Goal: Transaction & Acquisition: Purchase product/service

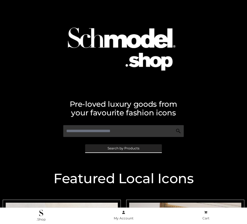
click at [123, 148] on span "Search by Products" at bounding box center [123, 148] width 32 height 3
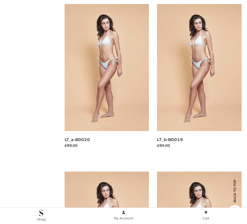
scroll to position [66, 0]
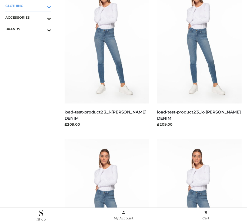
click at [41, 6] on icon "Toggle Submenu" at bounding box center [21, 7] width 60 height 6
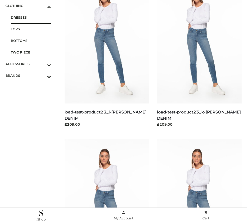
click at [31, 17] on span "DRESSES" at bounding box center [31, 17] width 40 height 6
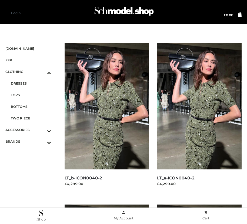
scroll to position [778, 0]
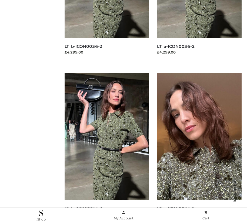
click at [199, 148] on img at bounding box center [199, 136] width 84 height 127
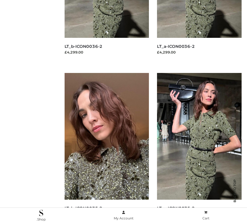
click at [106, 148] on img at bounding box center [106, 136] width 84 height 127
